Goal: Information Seeking & Learning: Learn about a topic

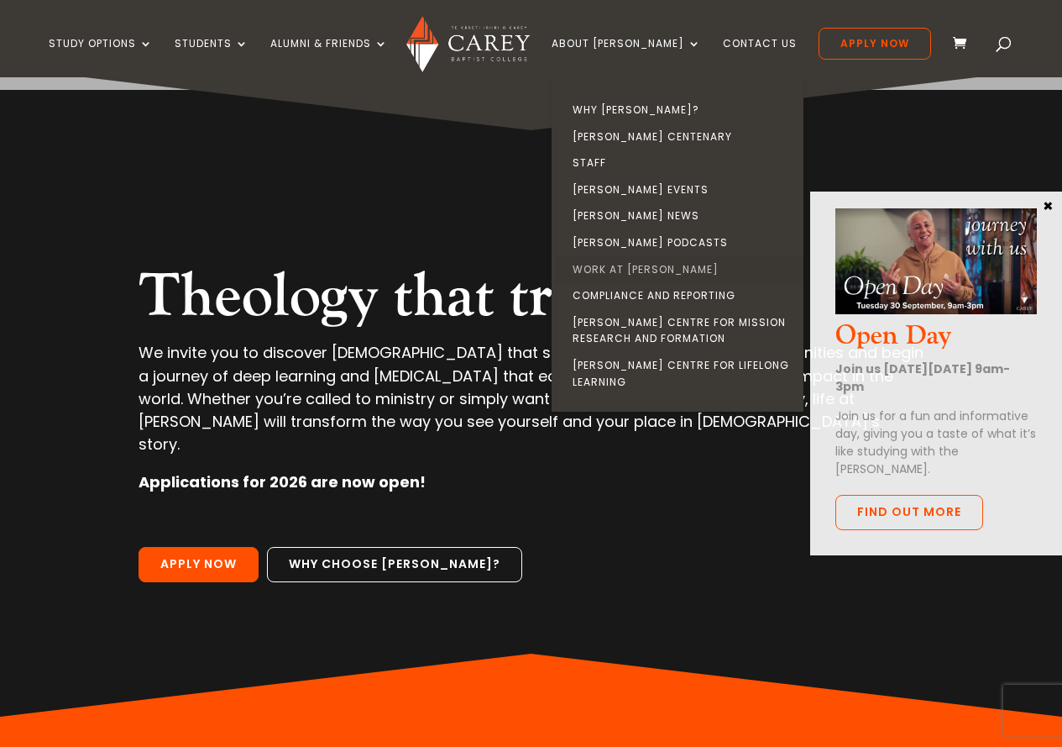
click at [650, 269] on link "Work at [PERSON_NAME]" at bounding box center [682, 269] width 252 height 27
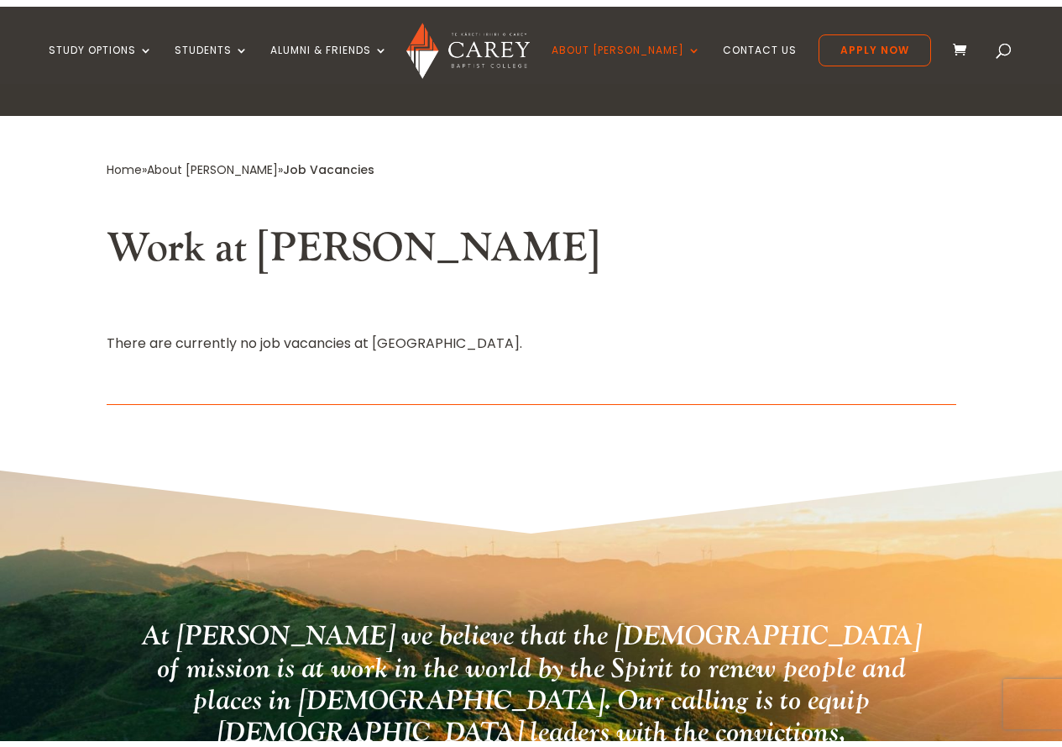
scroll to position [420, 0]
